Goal: Check status: Check status

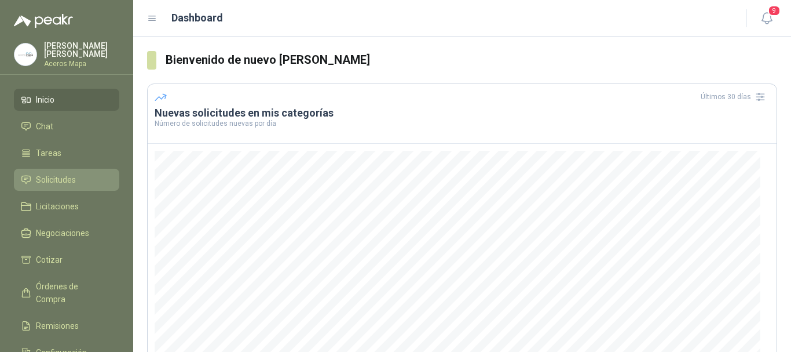
click at [65, 182] on span "Solicitudes" at bounding box center [56, 179] width 40 height 13
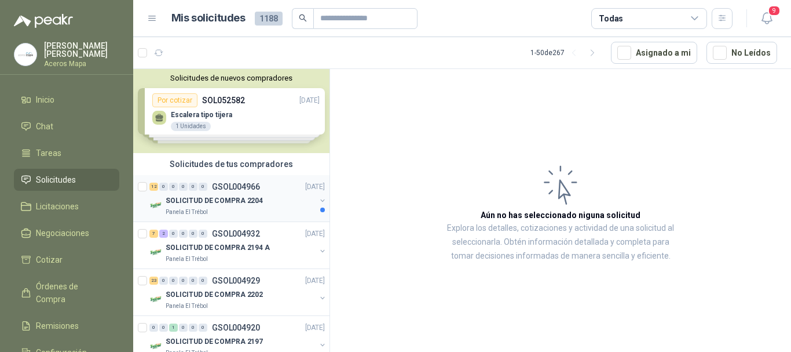
click at [264, 198] on div "SOLICITUD DE COMPRA 2204" at bounding box center [241, 200] width 150 height 14
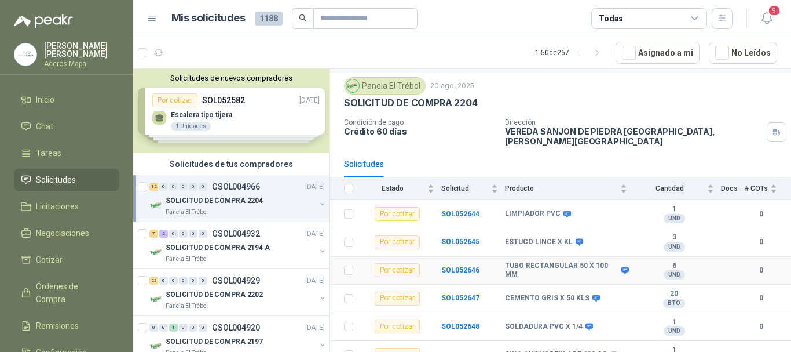
scroll to position [206, 0]
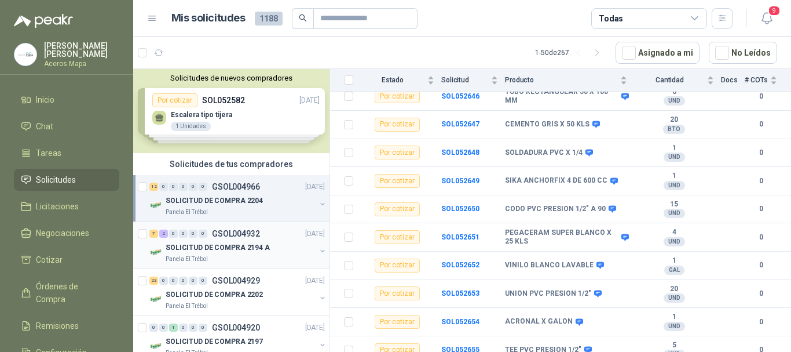
click at [240, 243] on p "SOLICITUD DE COMPRA 2194 A" at bounding box center [218, 247] width 104 height 11
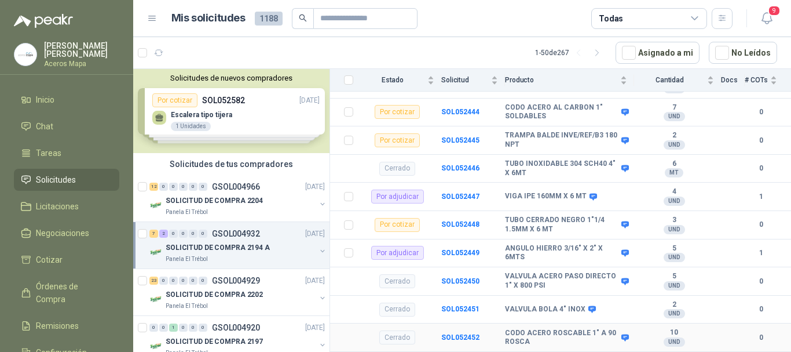
scroll to position [371, 0]
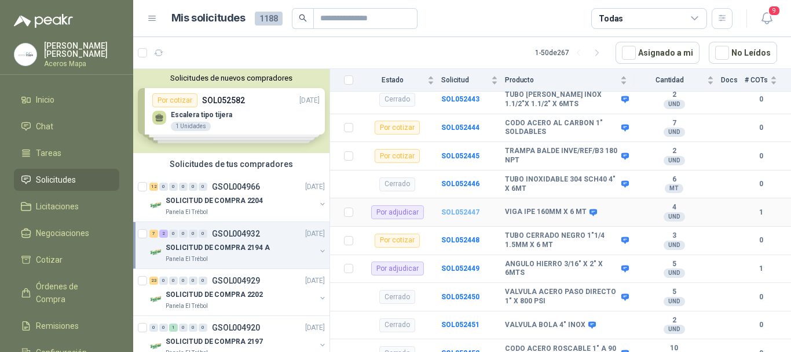
click at [470, 208] on b "SOL052447" at bounding box center [460, 212] width 38 height 8
